Goal: Information Seeking & Learning: Learn about a topic

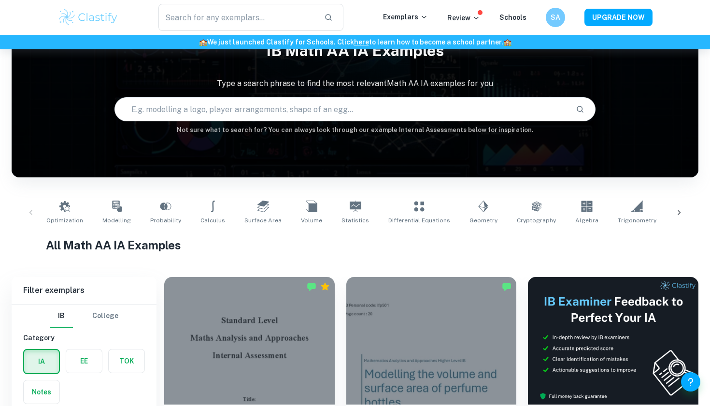
scroll to position [2111, 0]
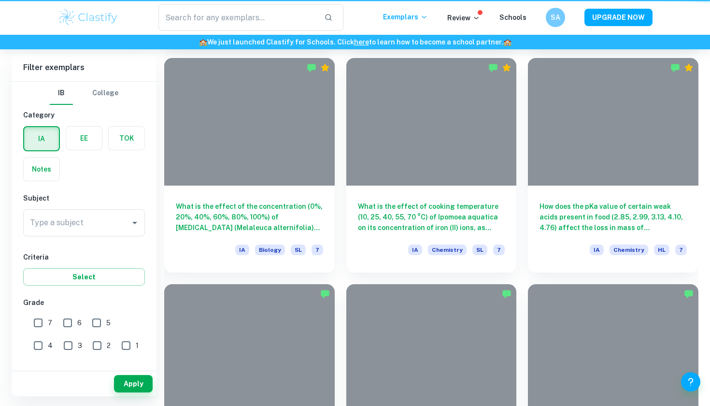
scroll to position [267, 0]
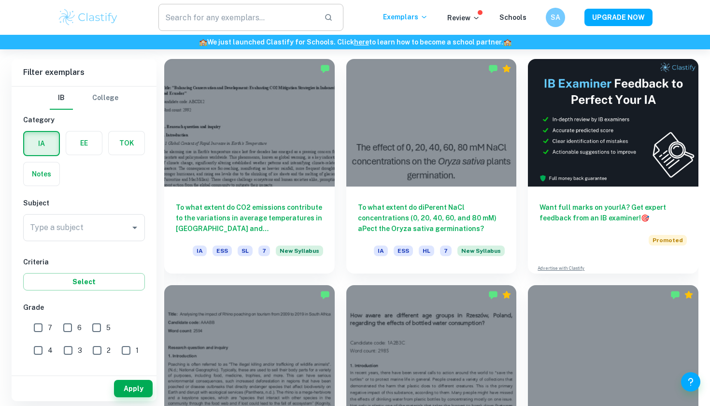
click at [279, 17] on input "text" at bounding box center [237, 17] width 158 height 27
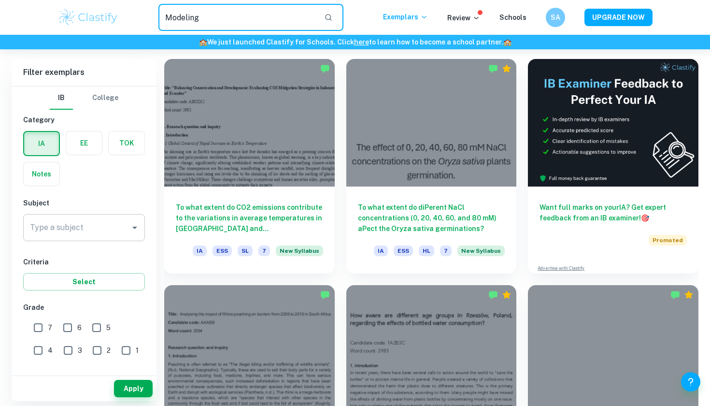
type input "Modeling"
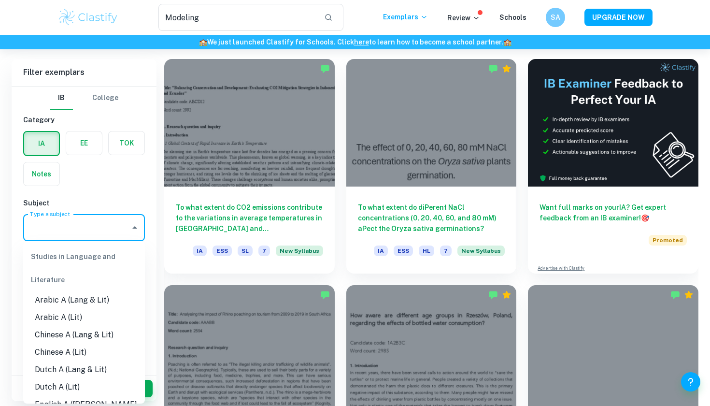
click at [71, 223] on div "Type a subject Type a subject" at bounding box center [84, 227] width 122 height 27
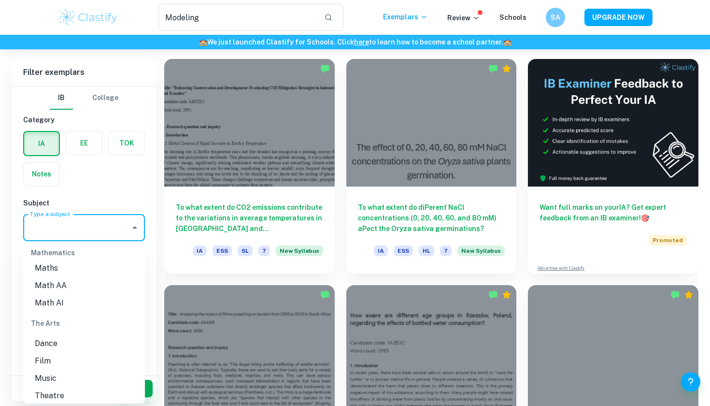
scroll to position [1304, 0]
click at [64, 304] on li "Math AA" at bounding box center [84, 312] width 122 height 17
type input "Math AA"
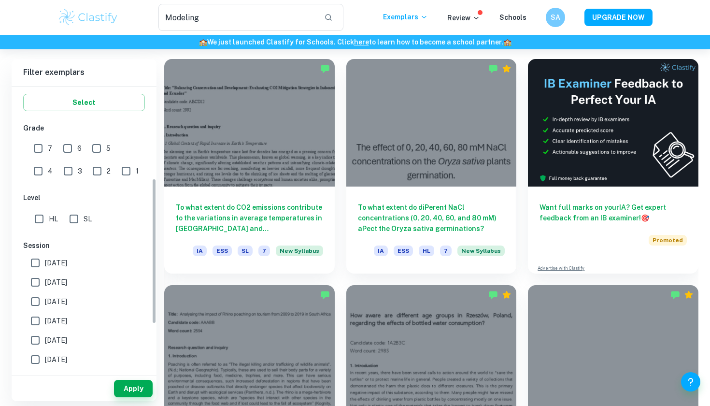
scroll to position [181, 0]
click at [39, 221] on input "HL" at bounding box center [38, 217] width 19 height 19
checkbox input "true"
click at [134, 395] on button "Apply" at bounding box center [133, 388] width 39 height 17
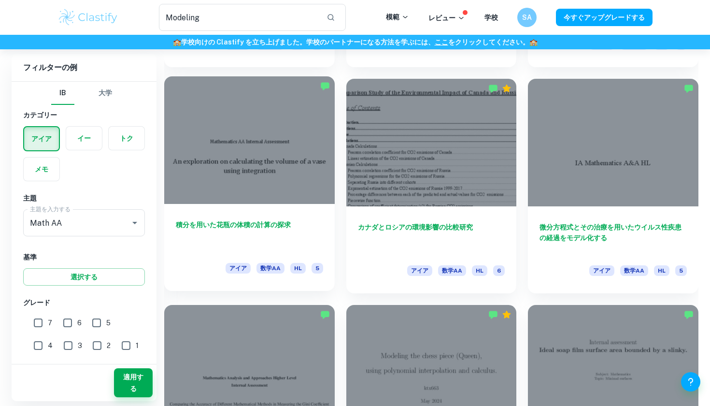
scroll to position [1152, 0]
click at [234, 233] on h6 "積分を用いた花瓶の体積の計算の探求" at bounding box center [249, 235] width 147 height 32
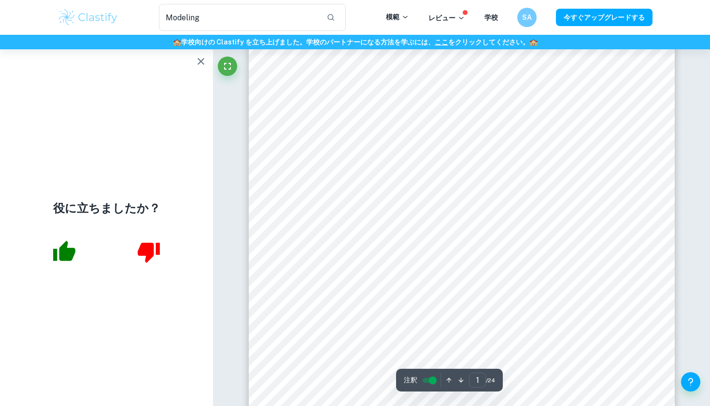
scroll to position [71, 0]
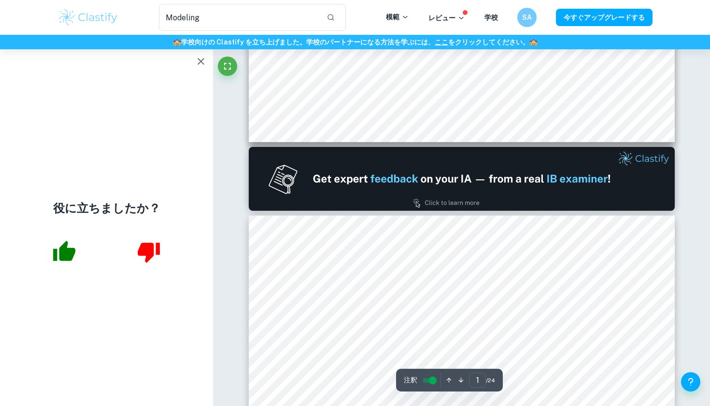
type input "2"
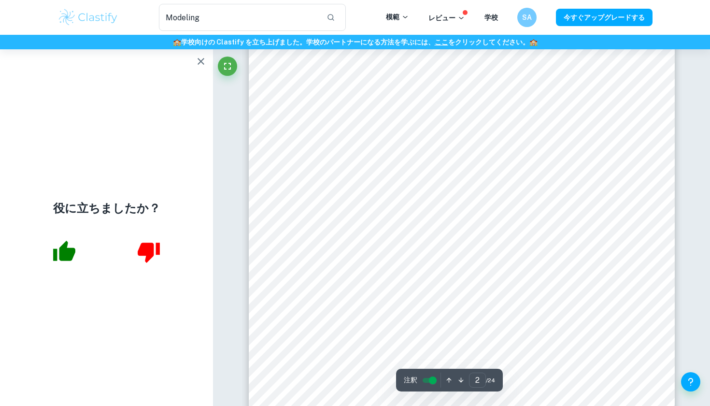
scroll to position [718, 0]
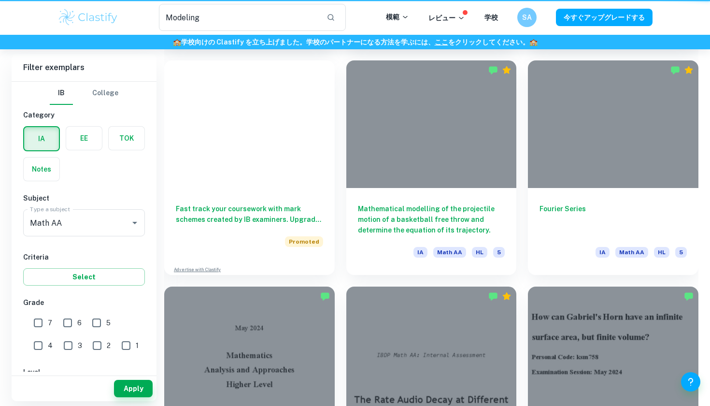
scroll to position [1152, 0]
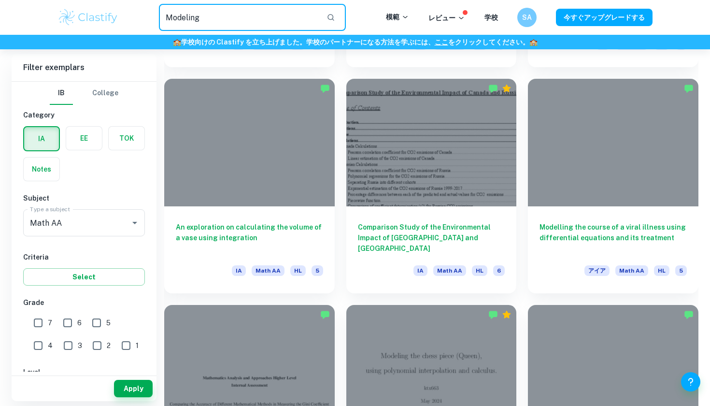
click at [233, 15] on input "Modeling" at bounding box center [239, 17] width 160 height 27
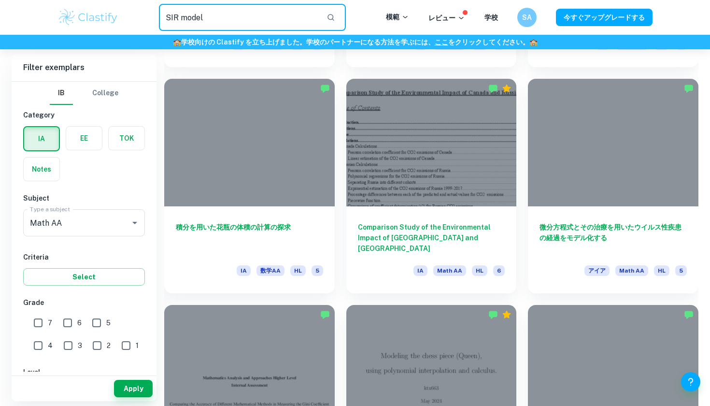
type input "SIR model"
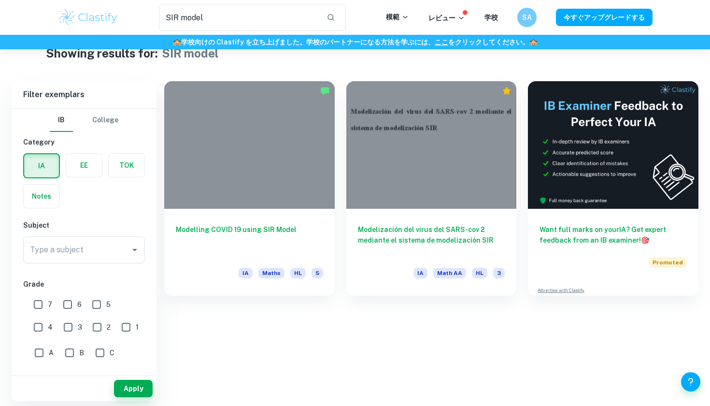
scroll to position [30, 0]
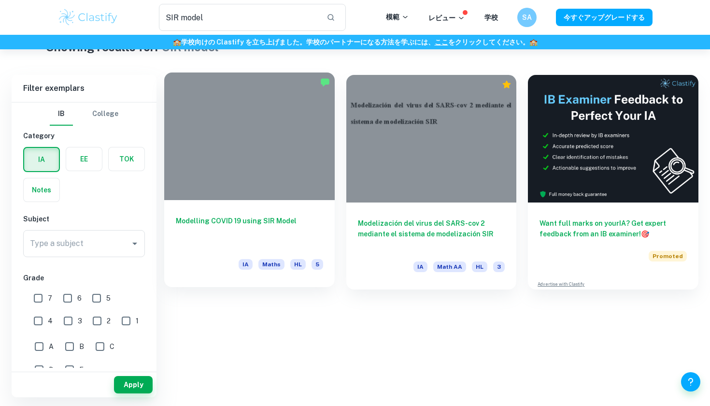
click at [246, 218] on h6 "Modelling COVID 19 using SIR Model" at bounding box center [249, 232] width 147 height 32
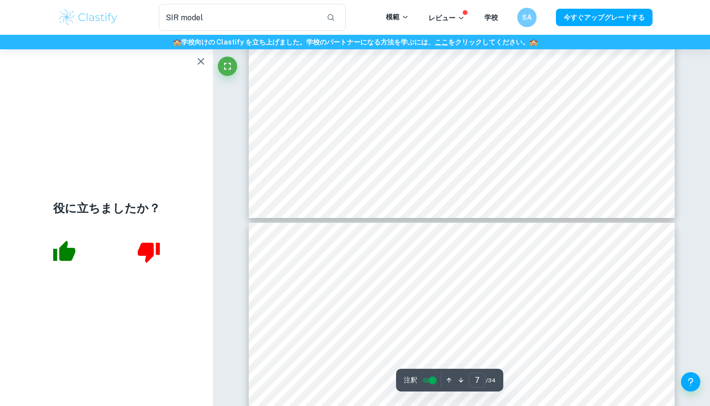
scroll to position [3871, 0]
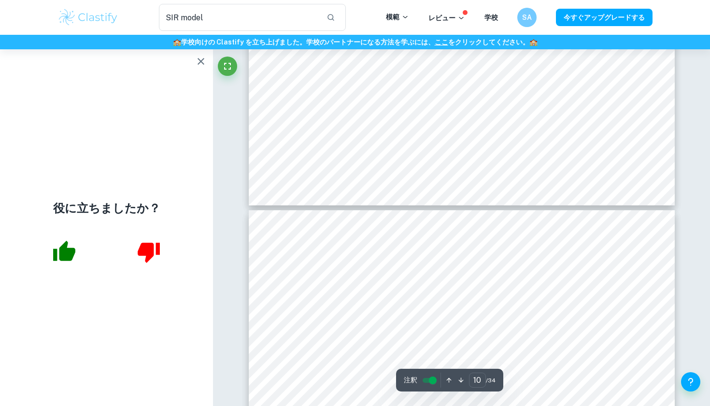
type input "11"
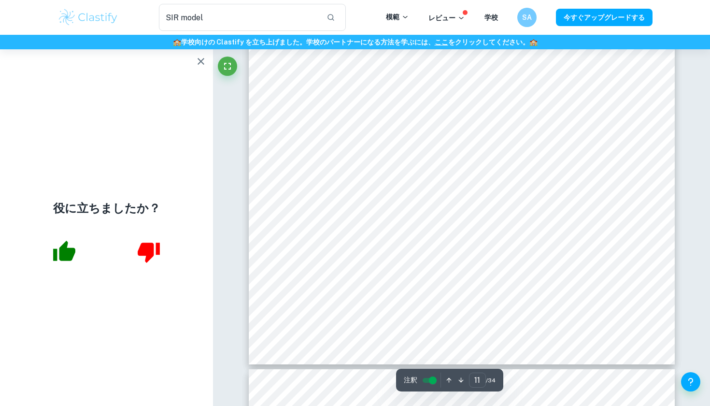
scroll to position [6018, 0]
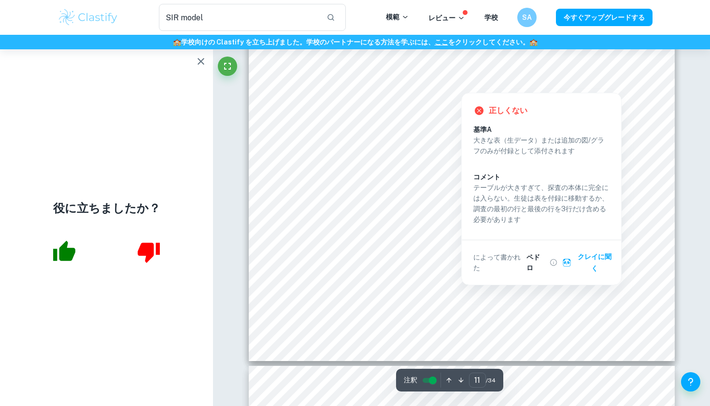
click at [490, 85] on div at bounding box center [461, 86] width 104 height 10
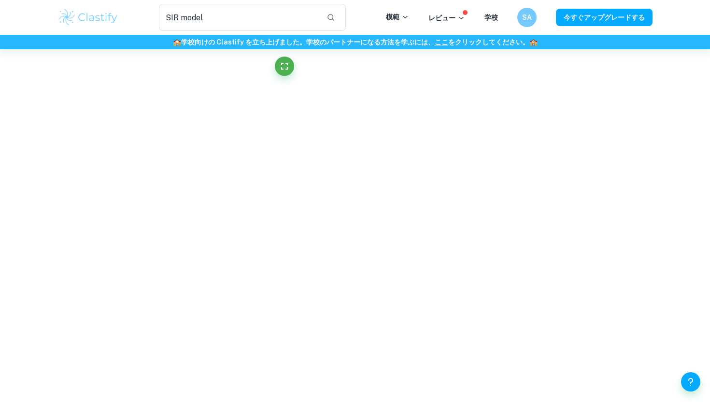
scroll to position [1175, 0]
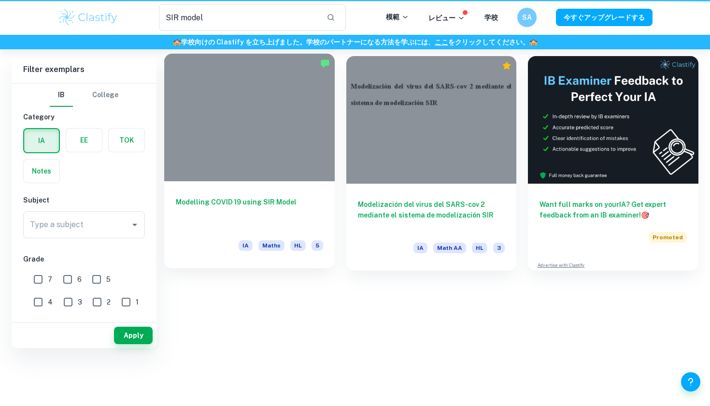
scroll to position [30, 0]
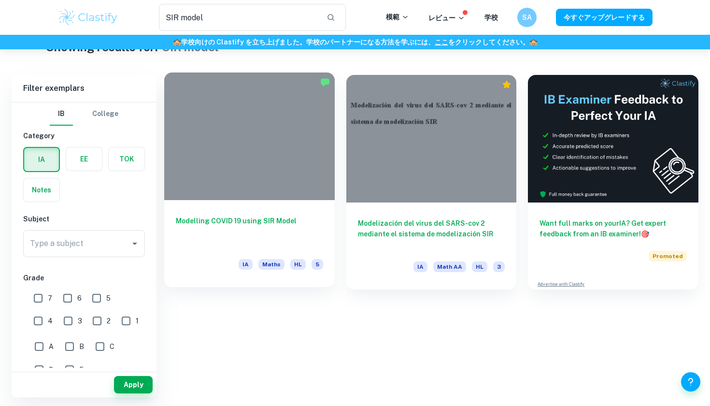
click at [261, 197] on div at bounding box center [249, 136] width 171 height 128
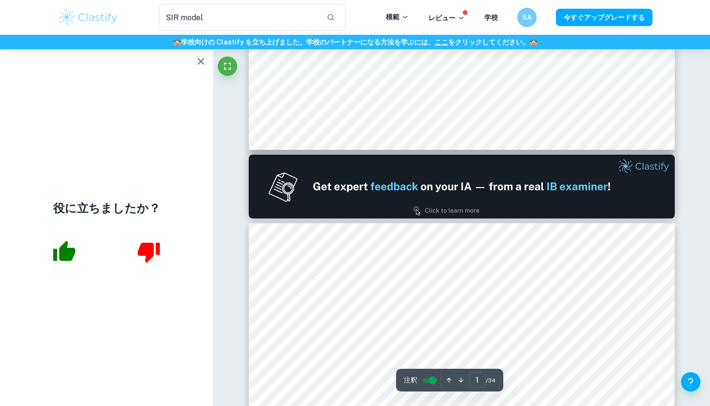
type input "2"
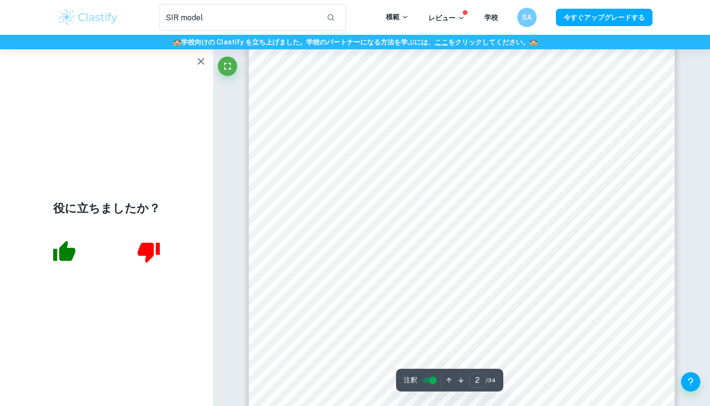
scroll to position [708, 0]
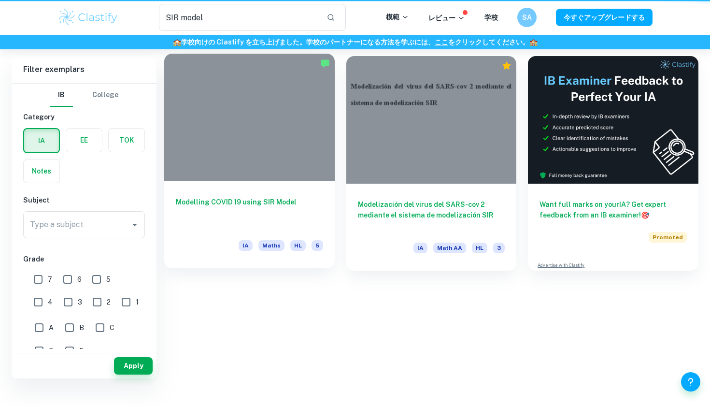
scroll to position [30, 0]
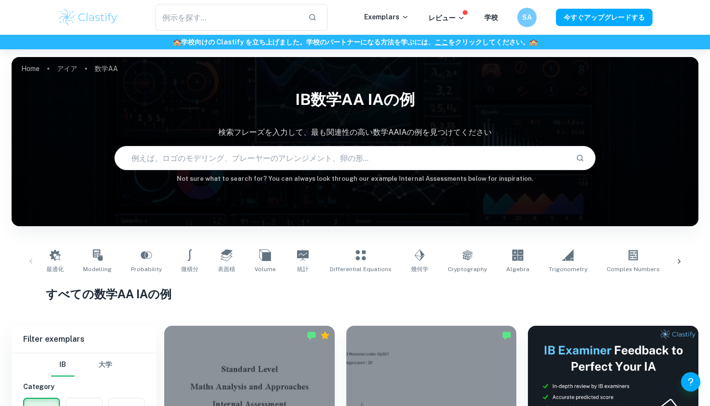
click at [265, 161] on input "text" at bounding box center [341, 157] width 453 height 27
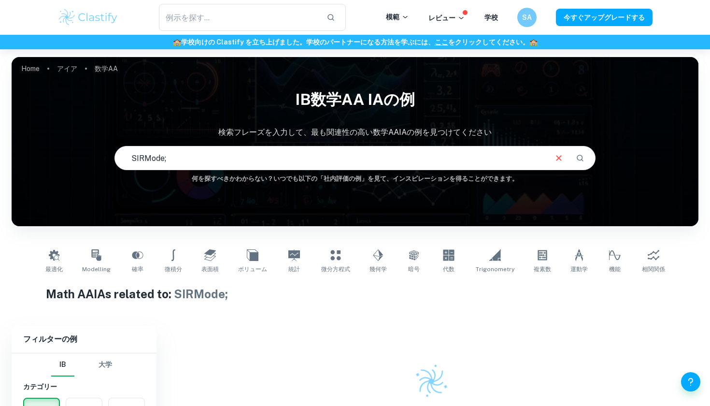
click at [218, 161] on input "SIRMode;" at bounding box center [330, 157] width 431 height 27
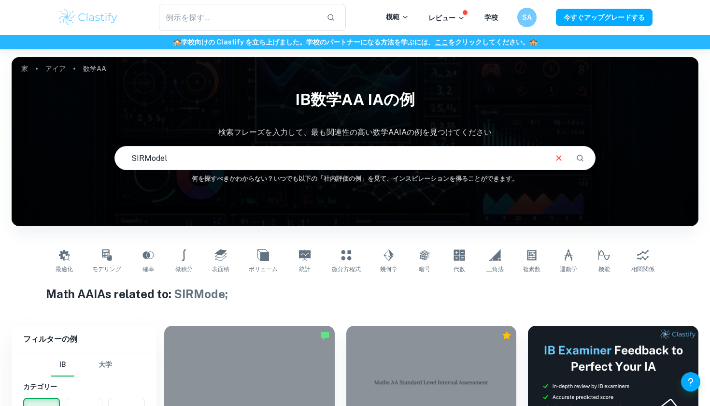
type input "SIRModel"
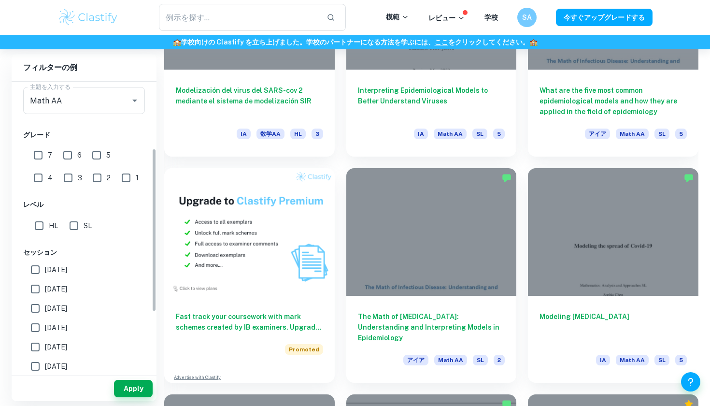
scroll to position [123, 0]
click at [112, 109] on div "Math AA 主題を入力する" at bounding box center [84, 99] width 122 height 27
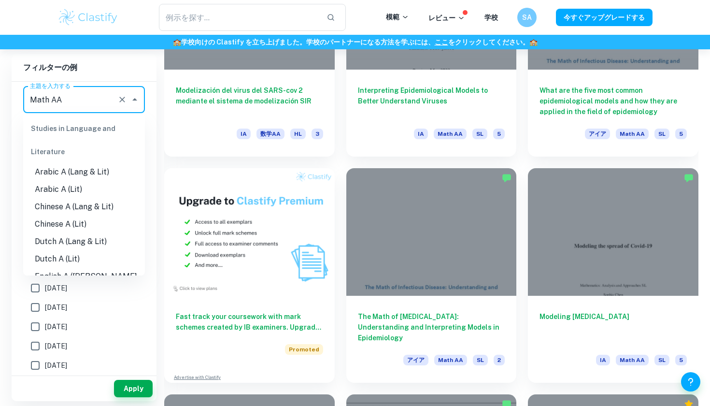
scroll to position [1198, 0]
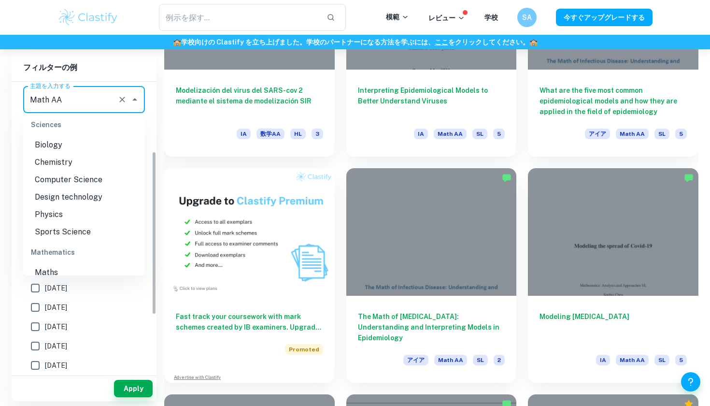
click at [109, 355] on label "[DATE]" at bounding box center [82, 345] width 112 height 19
click at [45, 355] on input "[DATE]" at bounding box center [35, 345] width 19 height 19
checkbox input "true"
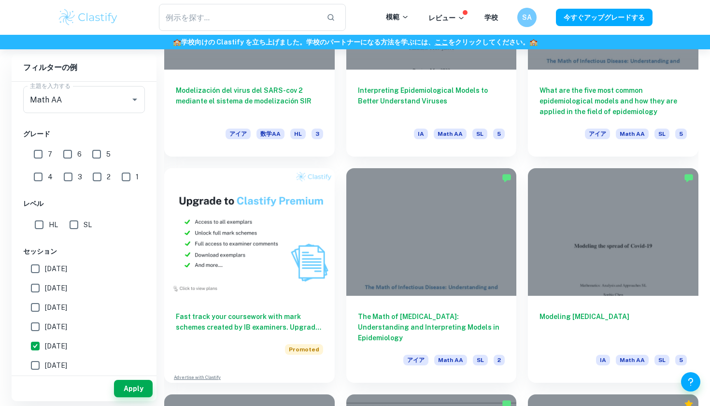
click at [42, 226] on input "HL" at bounding box center [38, 224] width 19 height 19
checkbox input "true"
click at [31, 345] on input "[DATE]" at bounding box center [35, 345] width 19 height 19
checkbox input "false"
click at [133, 391] on button "Apply" at bounding box center [133, 388] width 39 height 17
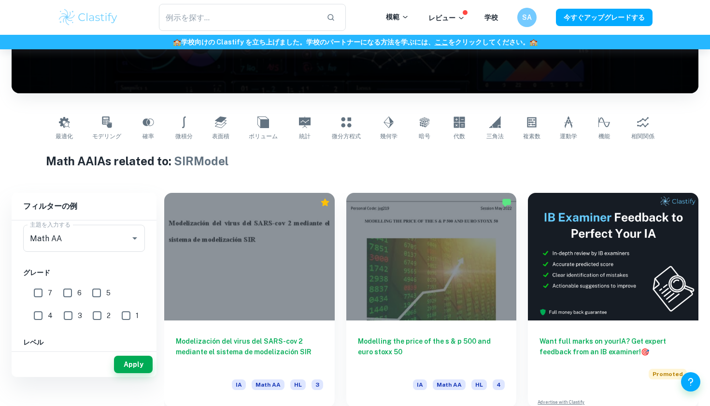
scroll to position [0, 0]
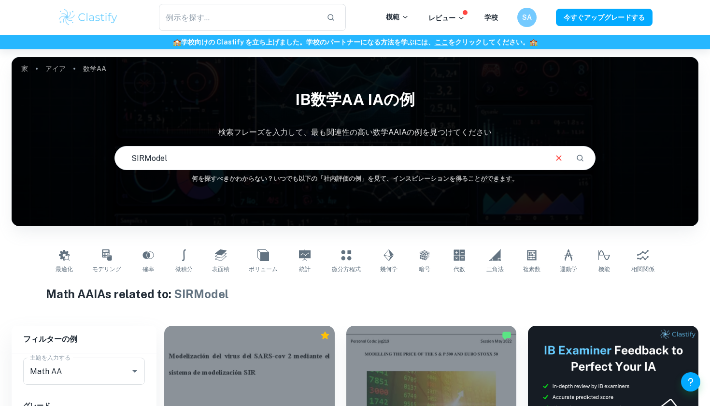
click at [144, 158] on input "SIRModel" at bounding box center [330, 157] width 431 height 27
type input "SIR Model"
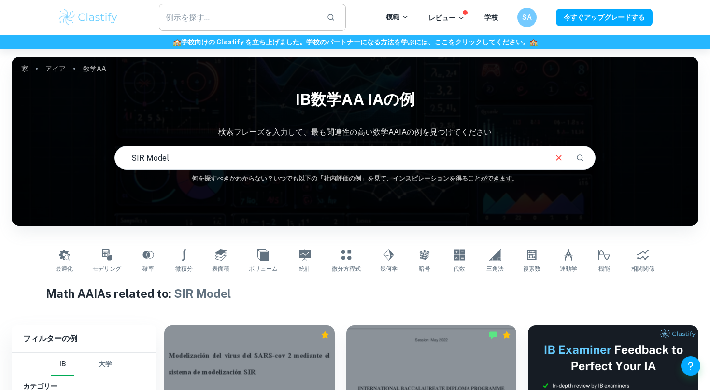
click at [306, 17] on input "text" at bounding box center [239, 17] width 160 height 27
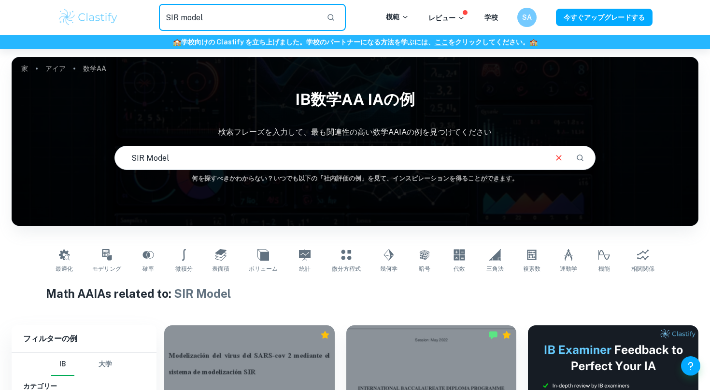
type input "SIR model"
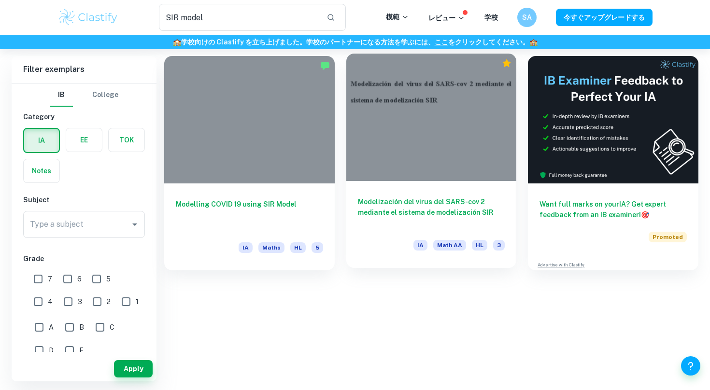
scroll to position [49, 0]
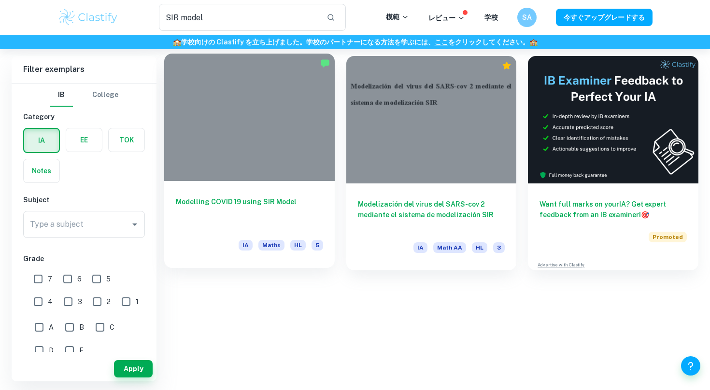
click at [253, 183] on div "Modelling COVID 19 using SIR Model IA Maths HL 5" at bounding box center [249, 224] width 171 height 87
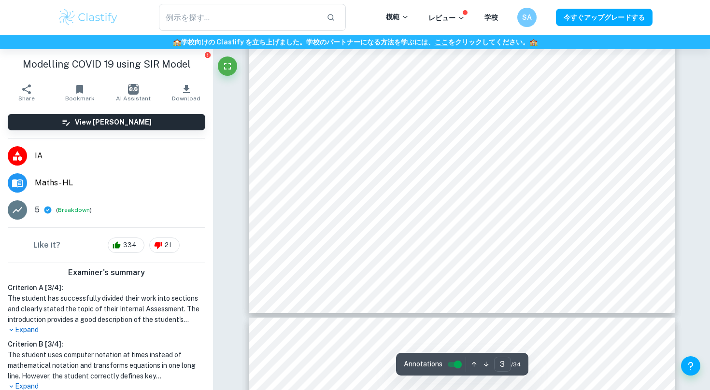
scroll to position [1548, 0]
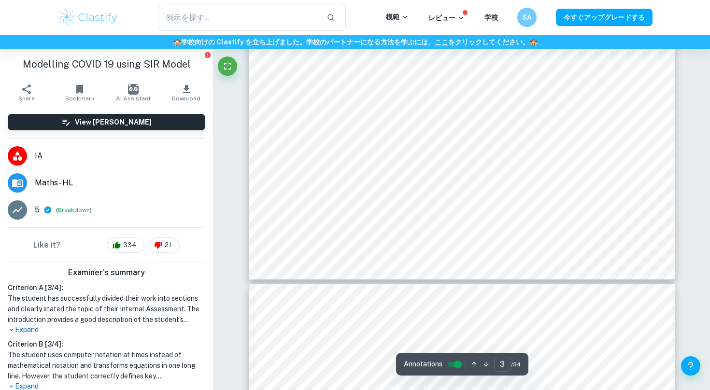
type input "4"
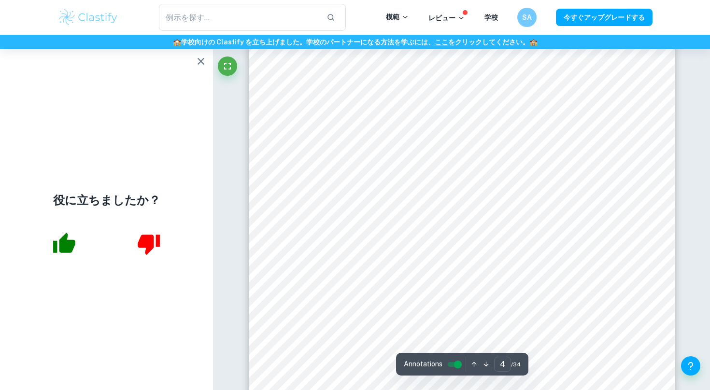
scroll to position [1886, 0]
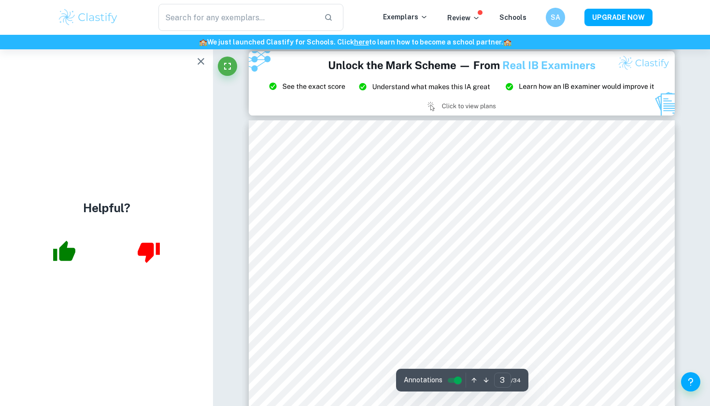
scroll to position [1366, 0]
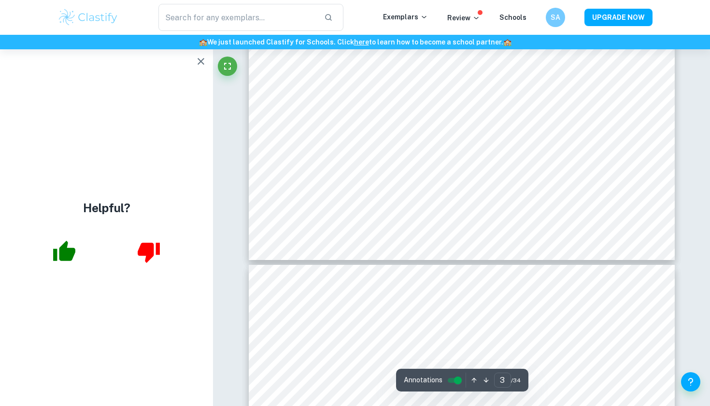
type input "4"
